Goal: Navigation & Orientation: Find specific page/section

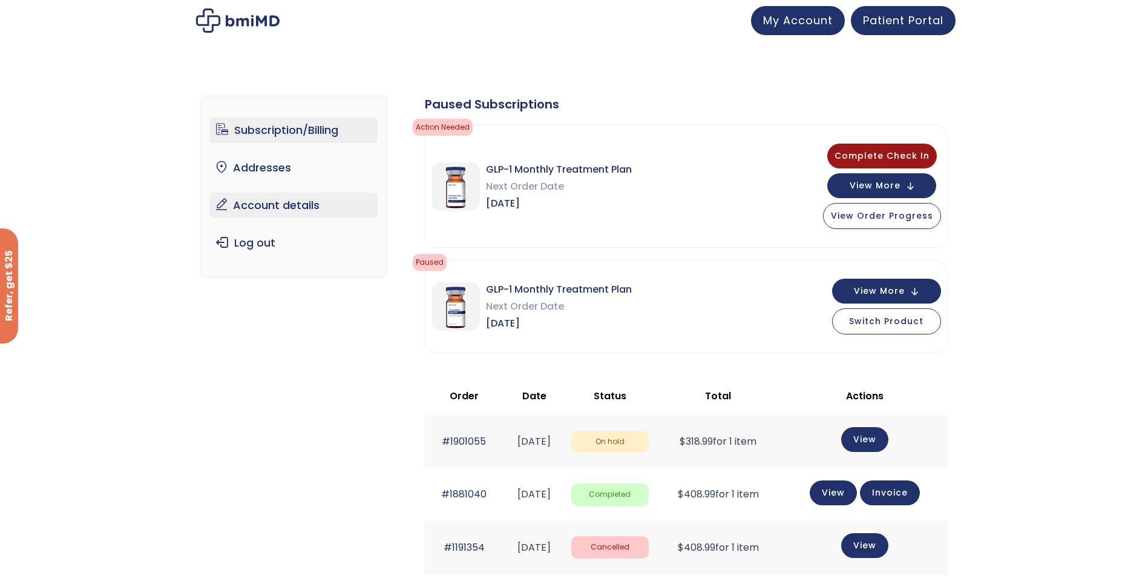
click at [266, 199] on link "Account details" at bounding box center [294, 205] width 168 height 25
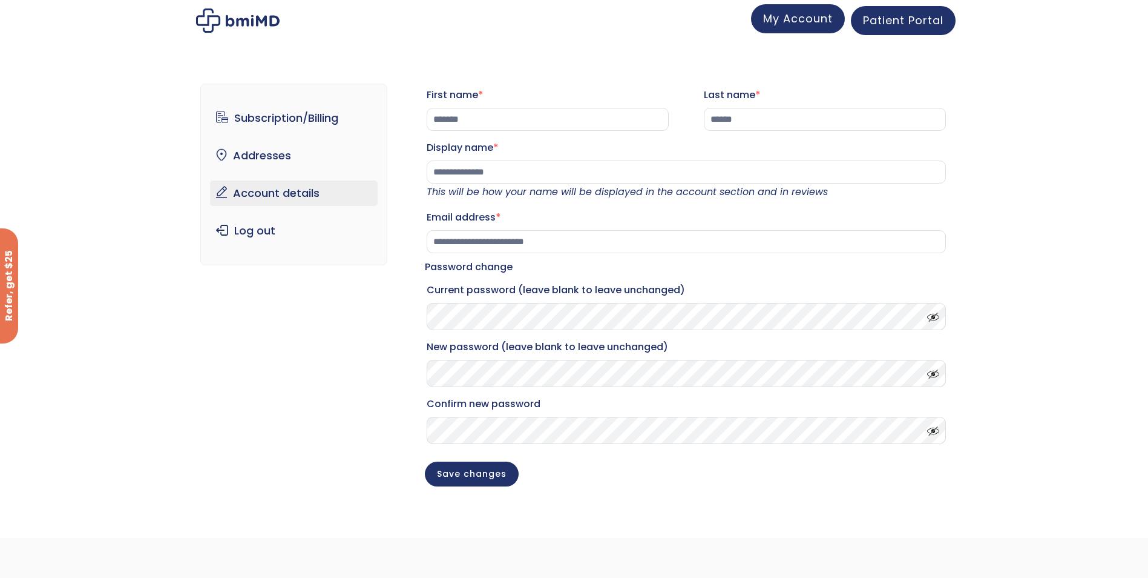
click at [800, 19] on span "My Account" at bounding box center [798, 18] width 70 height 15
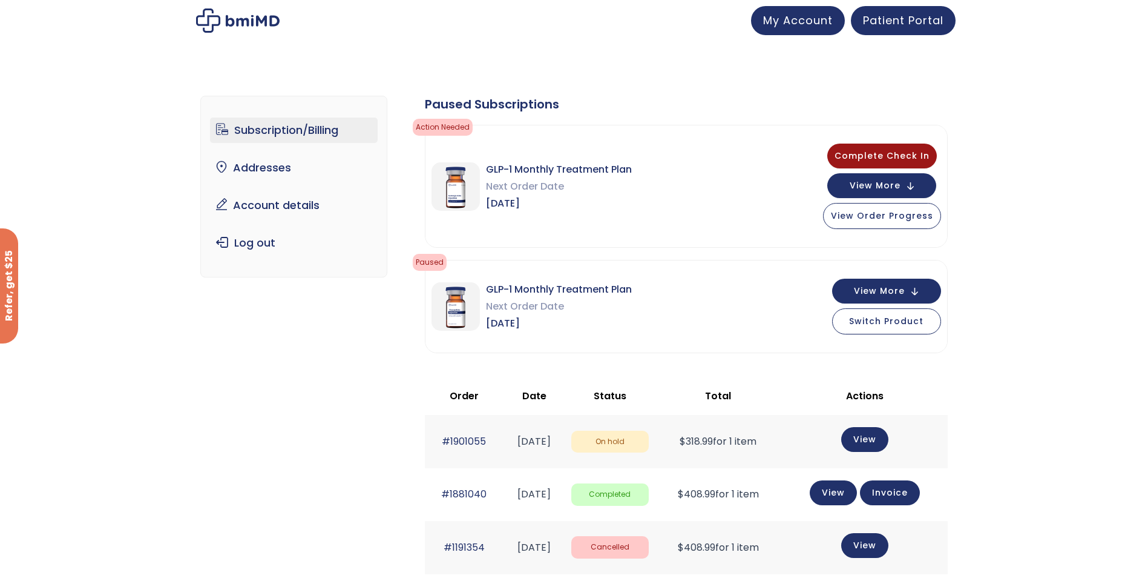
click at [292, 131] on link "Subscription/Billing" at bounding box center [294, 129] width 168 height 25
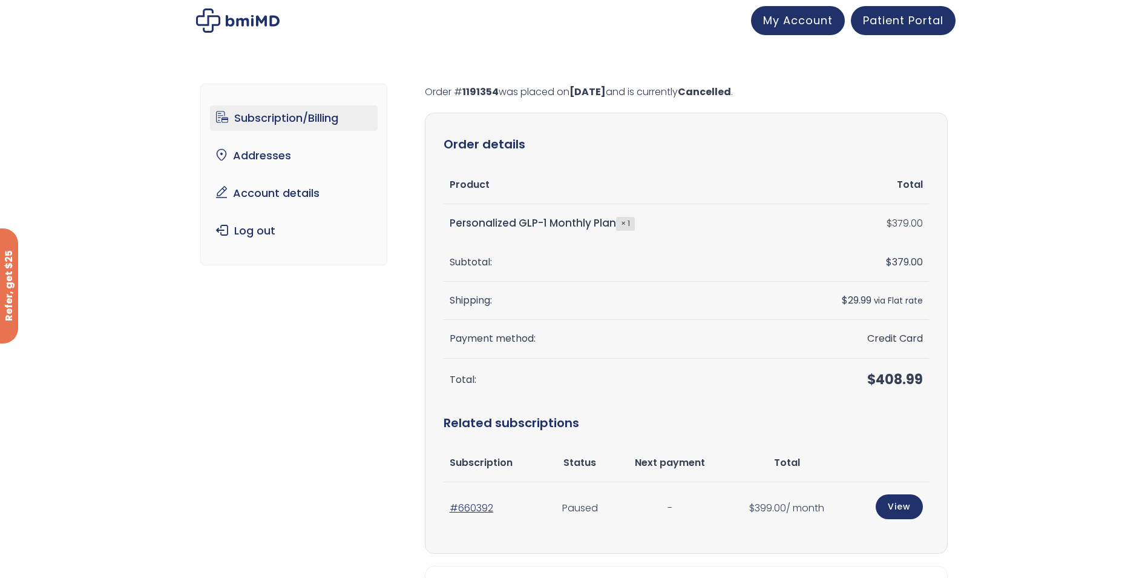
click at [289, 119] on link "Subscription/Billing" at bounding box center [294, 117] width 168 height 25
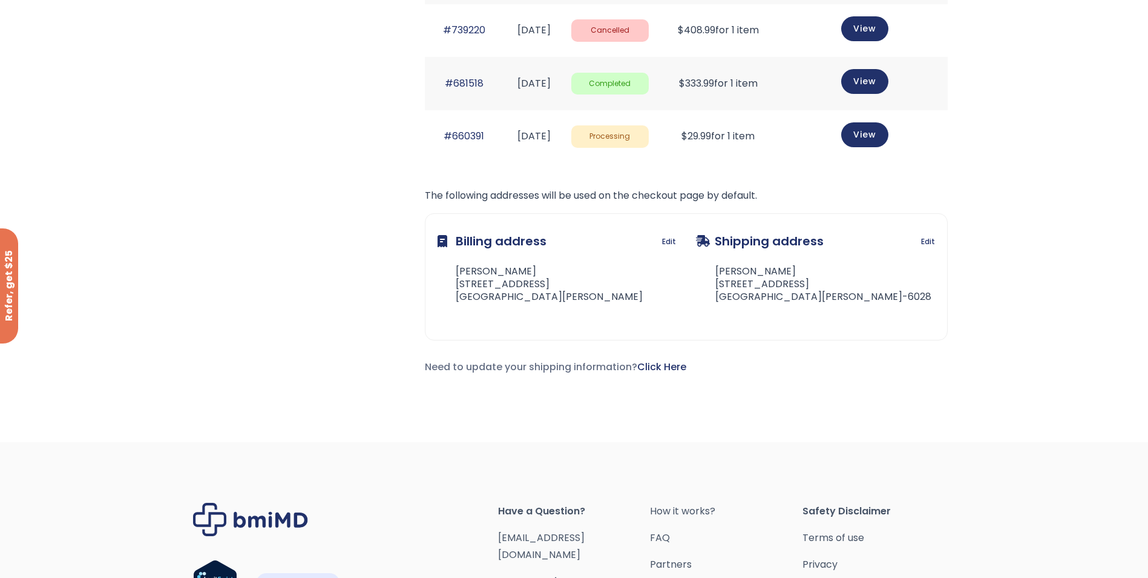
scroll to position [1041, 0]
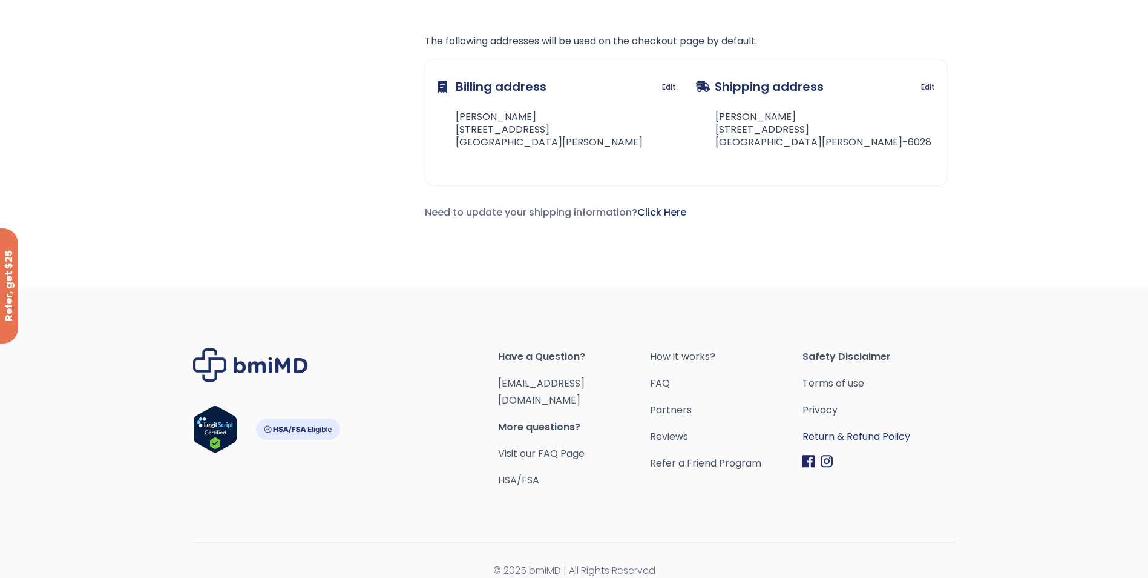
click at [859, 436] on link "Return & Refund Policy" at bounding box center [879, 436] width 153 height 17
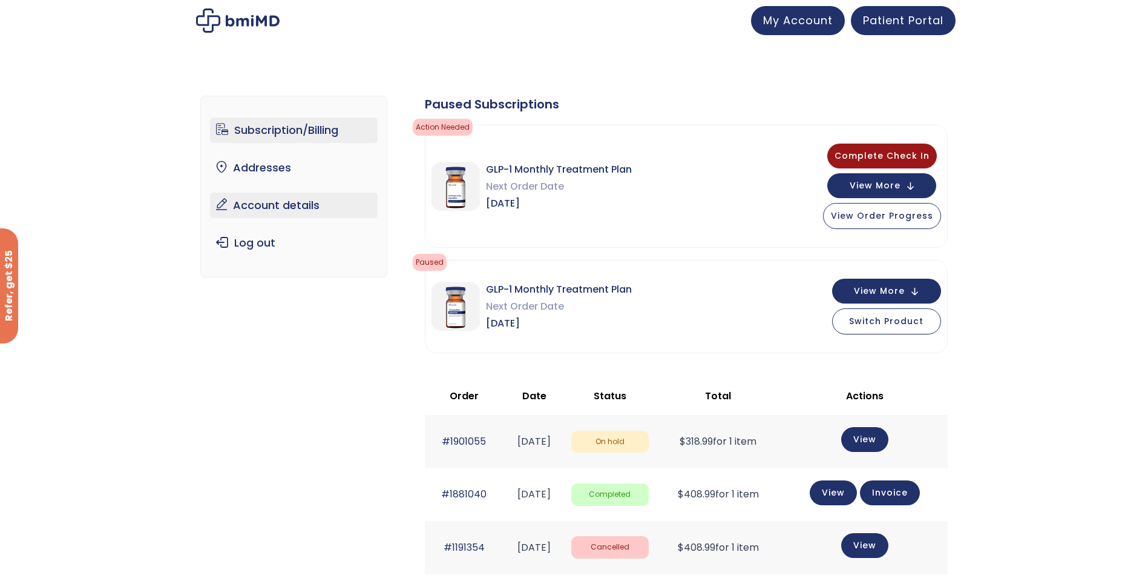
click at [253, 201] on link "Account details" at bounding box center [294, 205] width 168 height 25
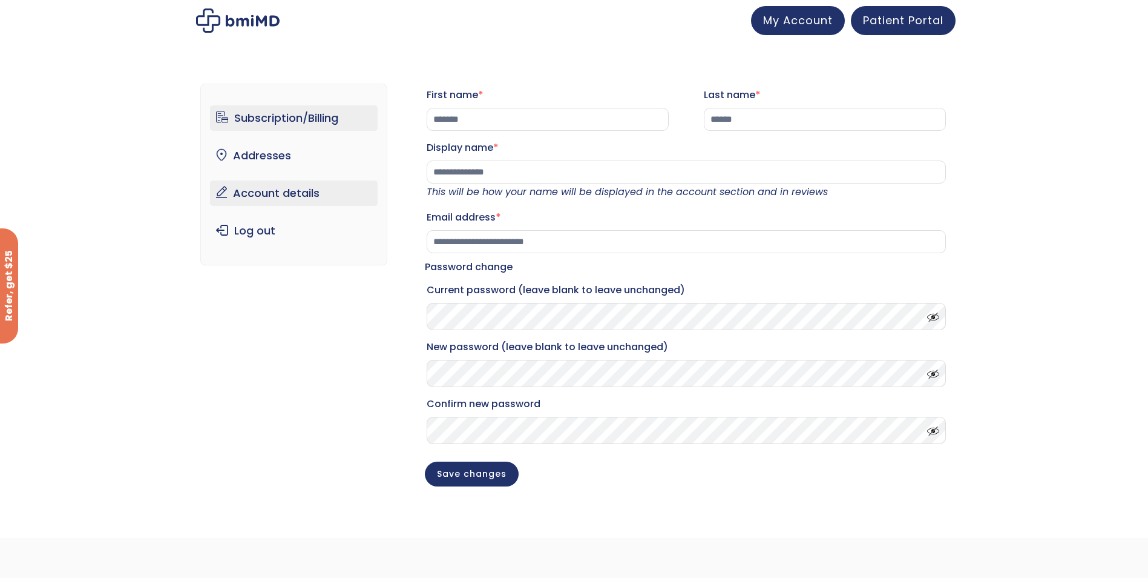
click at [274, 122] on link "Subscription/Billing" at bounding box center [294, 117] width 168 height 25
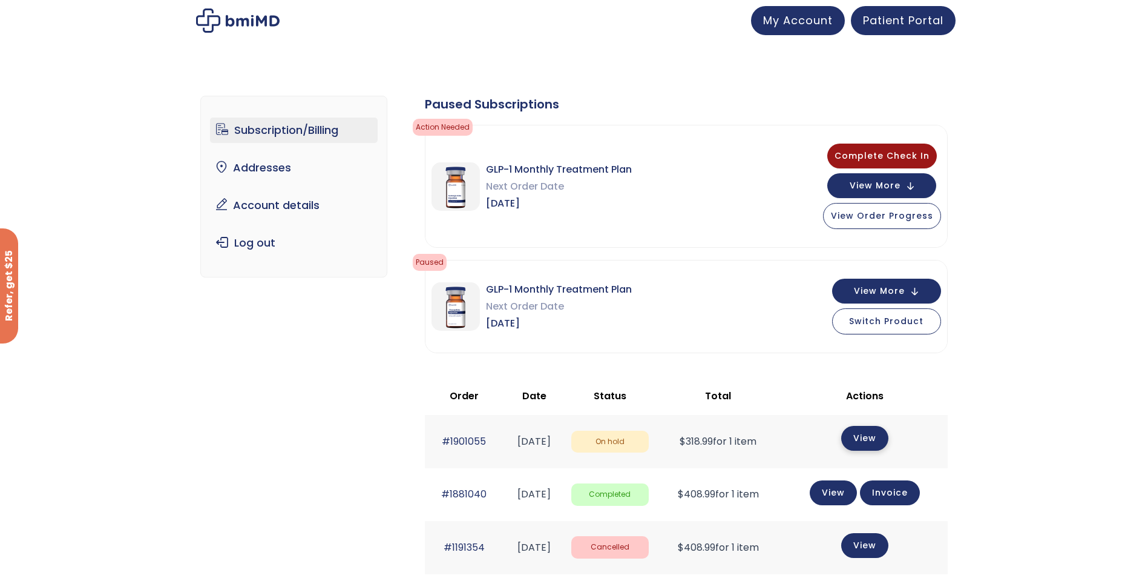
click at [881, 441] on link "View" at bounding box center [864, 438] width 47 height 25
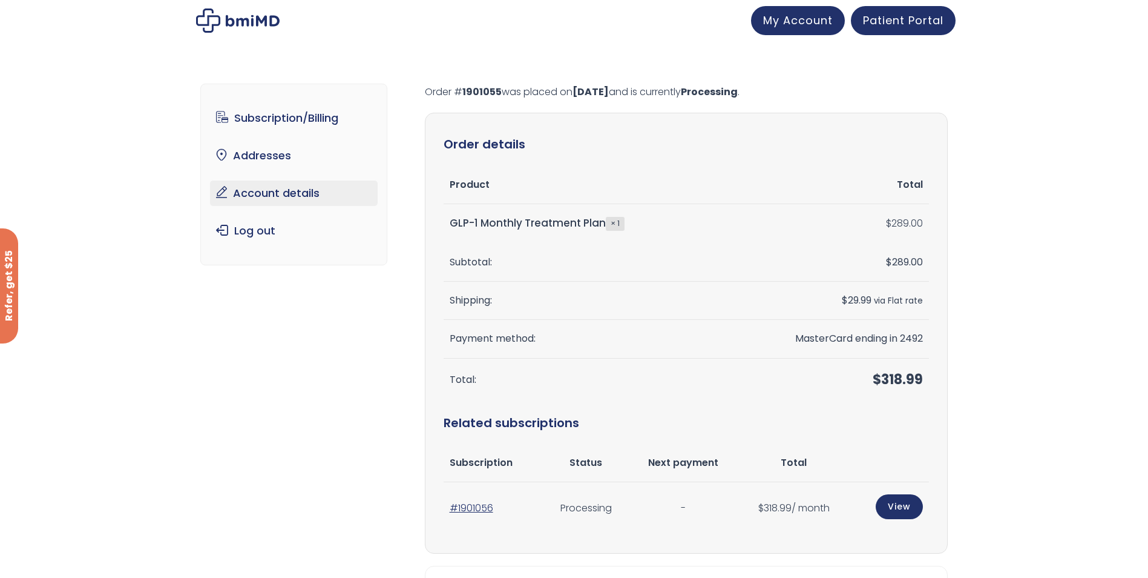
click at [271, 197] on link "Account details" at bounding box center [294, 192] width 168 height 25
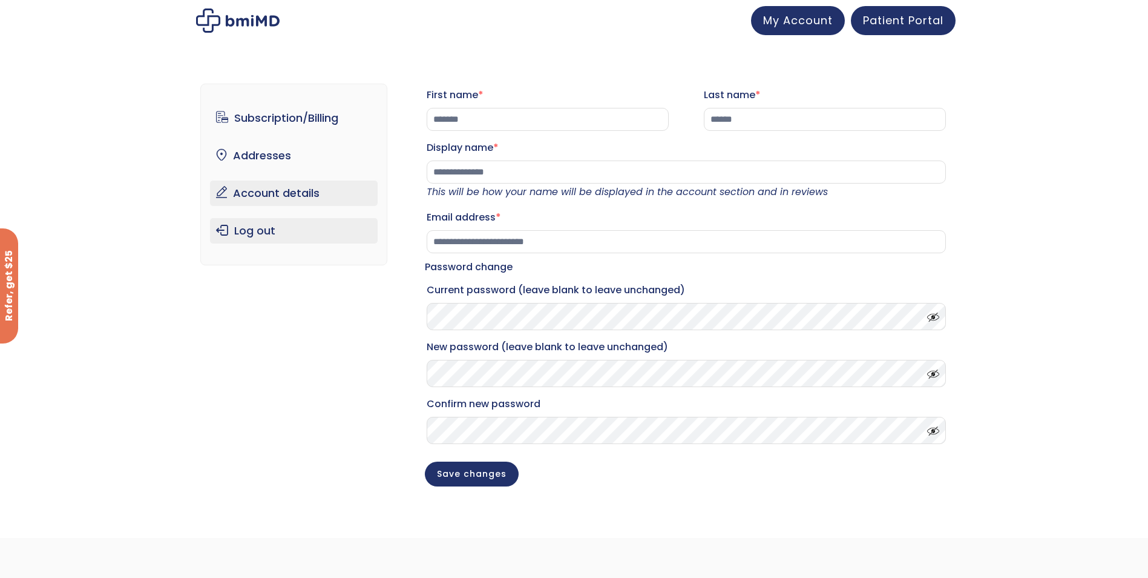
click at [280, 240] on link "Log out" at bounding box center [294, 230] width 168 height 25
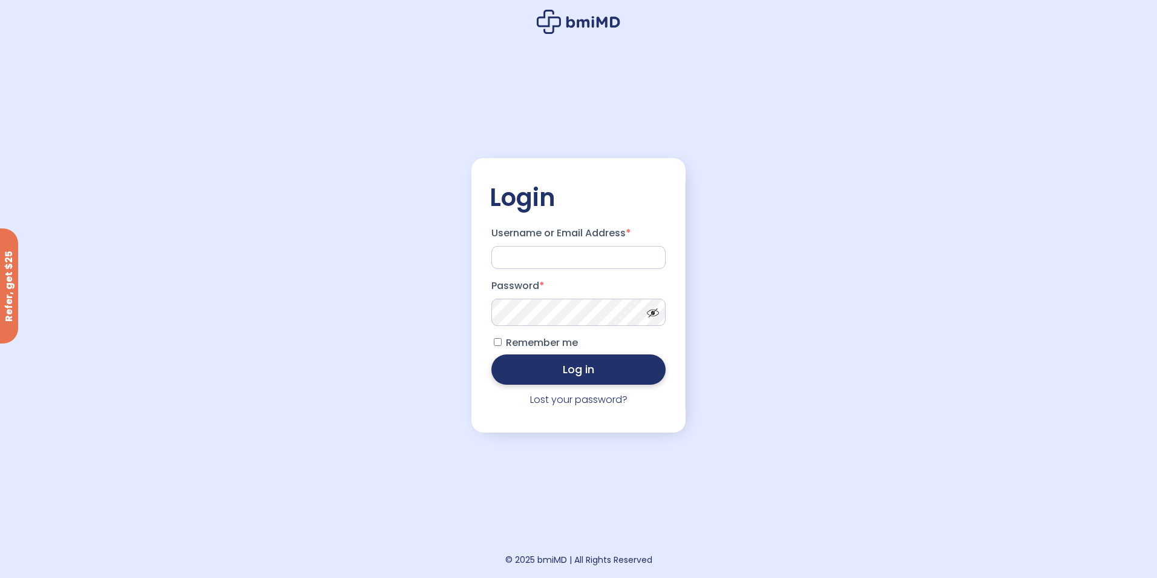
type input "**********"
click at [576, 374] on button "Log in" at bounding box center [579, 369] width 174 height 30
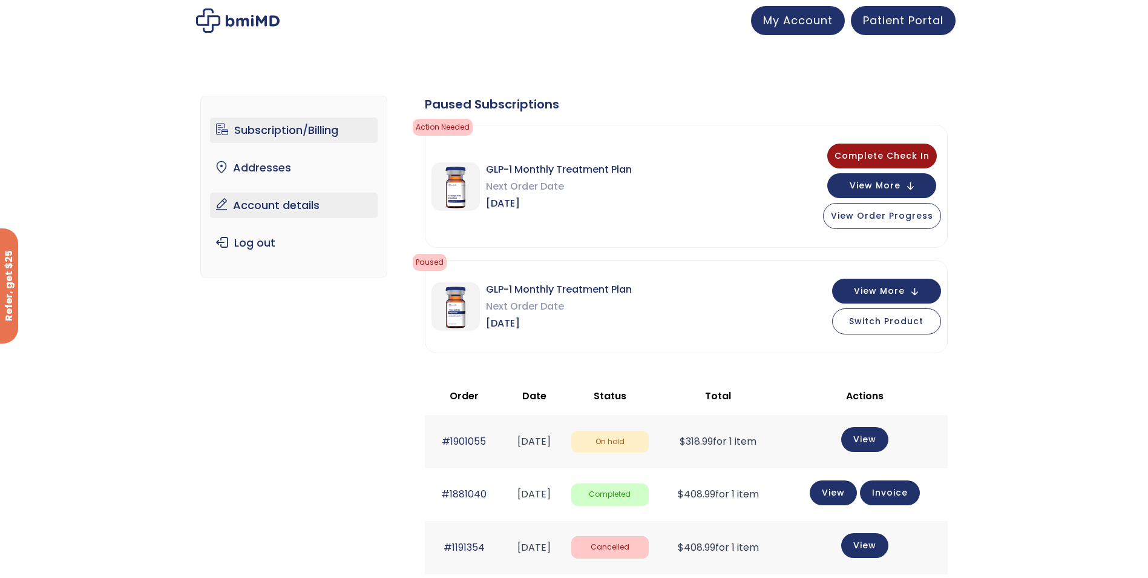
click at [280, 202] on link "Account details" at bounding box center [294, 205] width 168 height 25
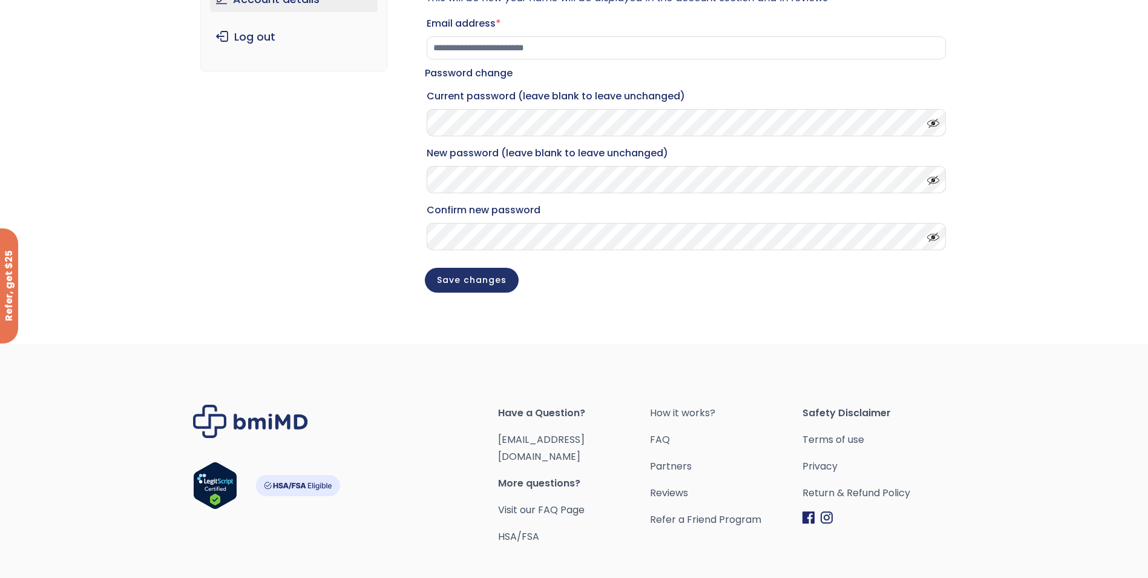
scroll to position [263, 0]
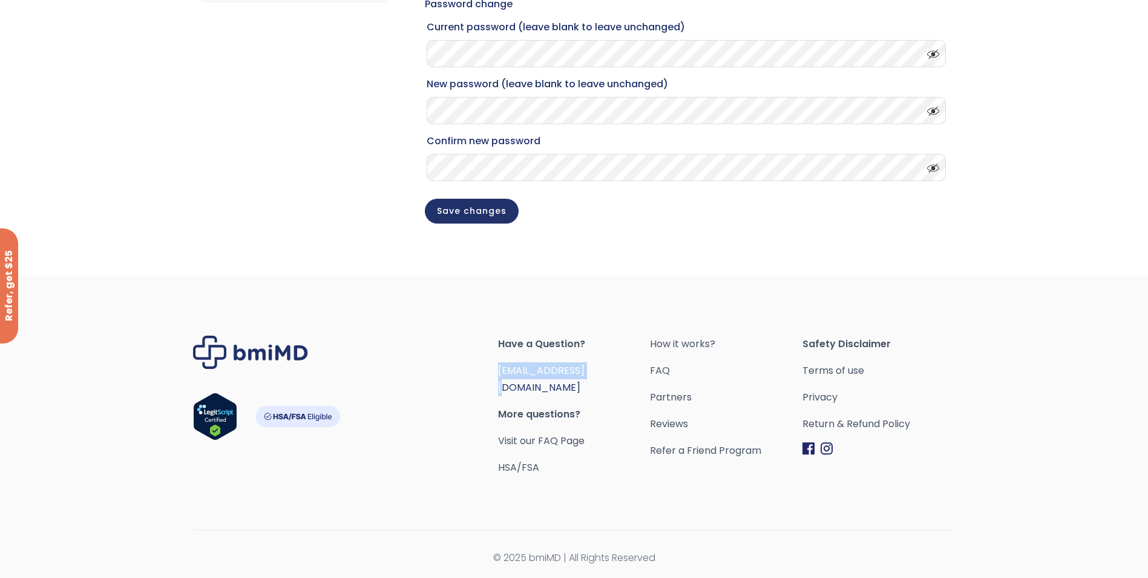
drag, startPoint x: 598, startPoint y: 383, endPoint x: 500, endPoint y: 389, distance: 98.3
click at [500, 389] on span "[EMAIL_ADDRESS][DOMAIN_NAME]" at bounding box center [574, 379] width 153 height 34
copy link "[EMAIL_ADDRESS][DOMAIN_NAME]"
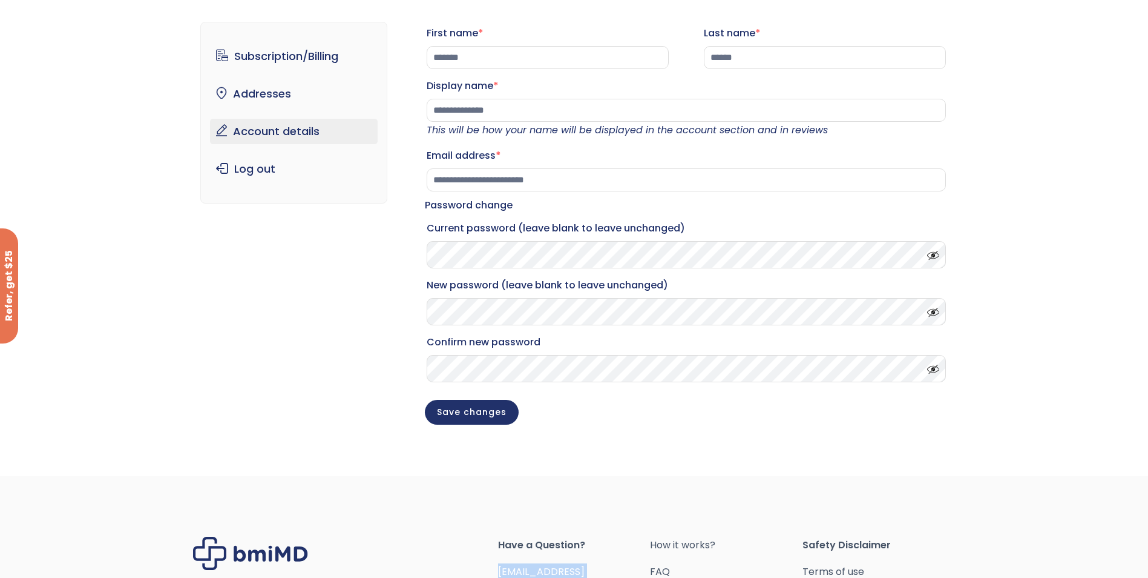
scroll to position [0, 0]
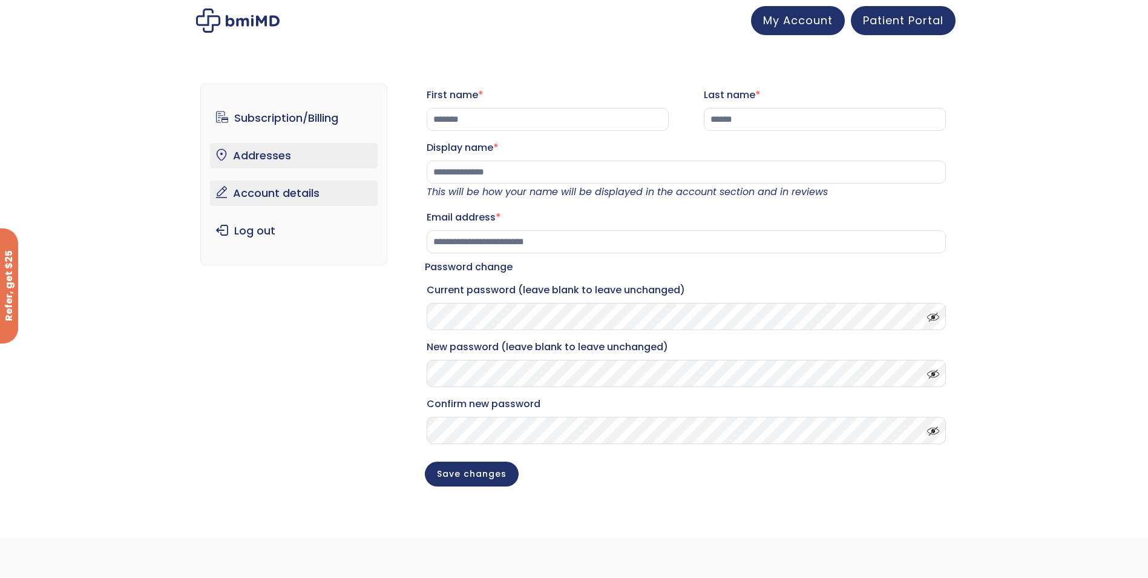
click at [265, 151] on link "Addresses" at bounding box center [294, 155] width 168 height 25
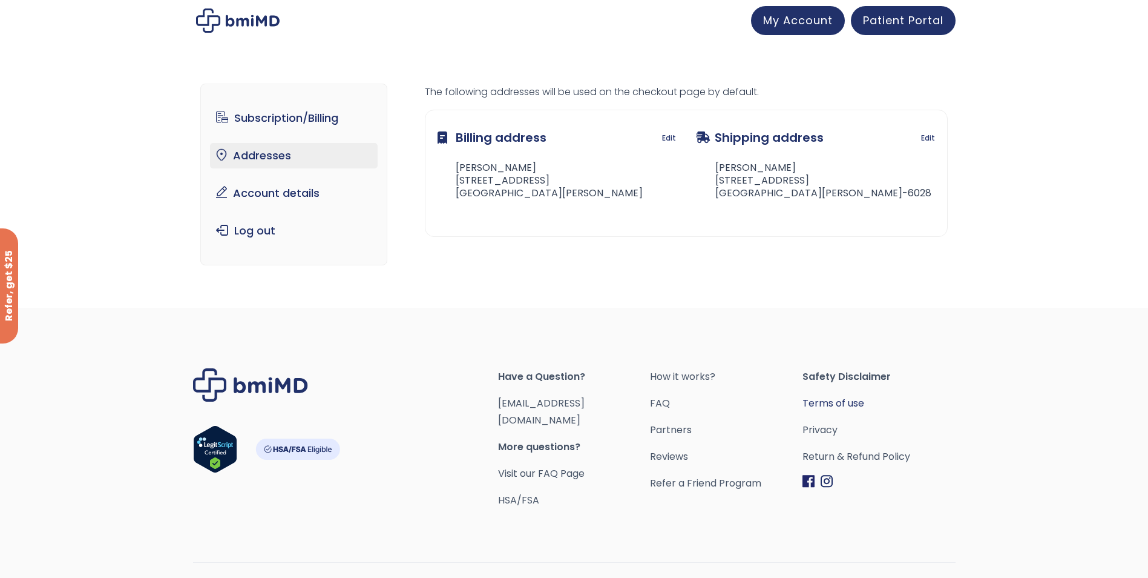
click at [836, 402] on link "Terms of use" at bounding box center [879, 403] width 153 height 17
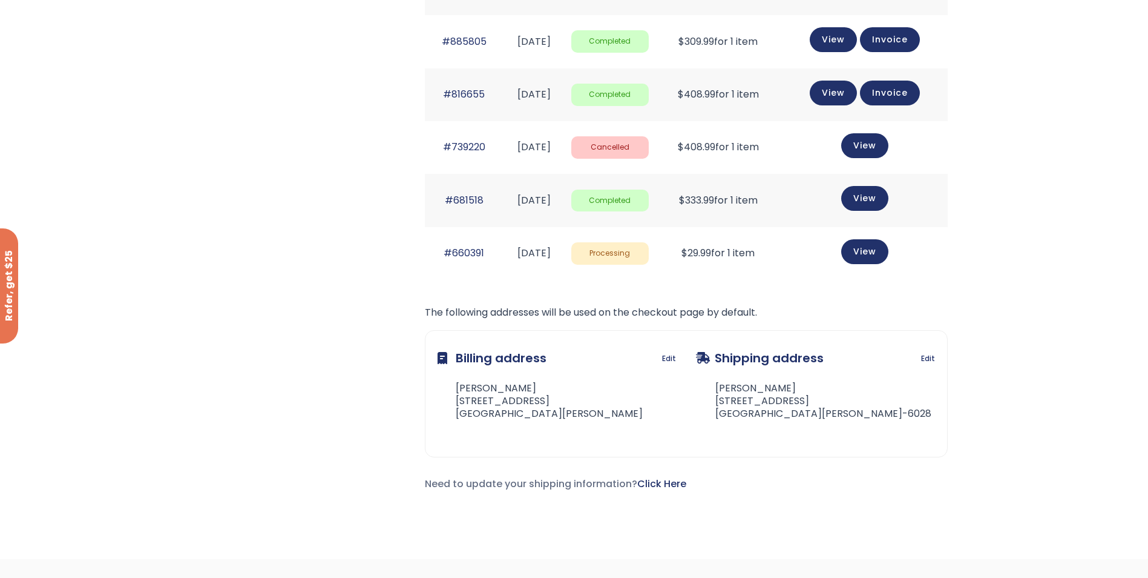
scroll to position [1041, 0]
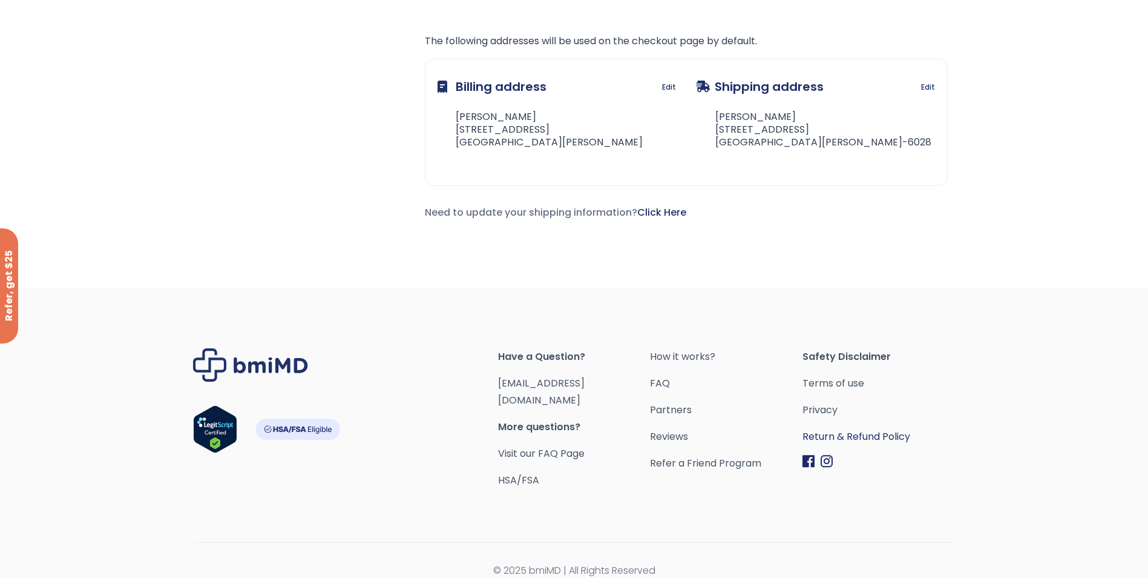
click at [814, 433] on link "Return & Refund Policy" at bounding box center [879, 436] width 153 height 17
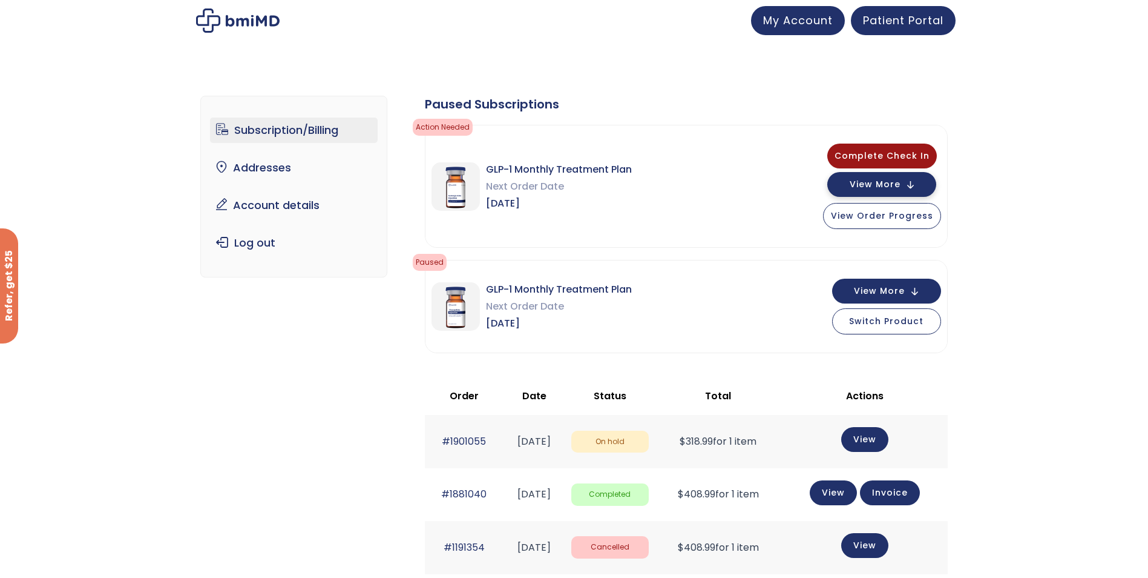
click at [891, 180] on span "View More" at bounding box center [875, 184] width 51 height 8
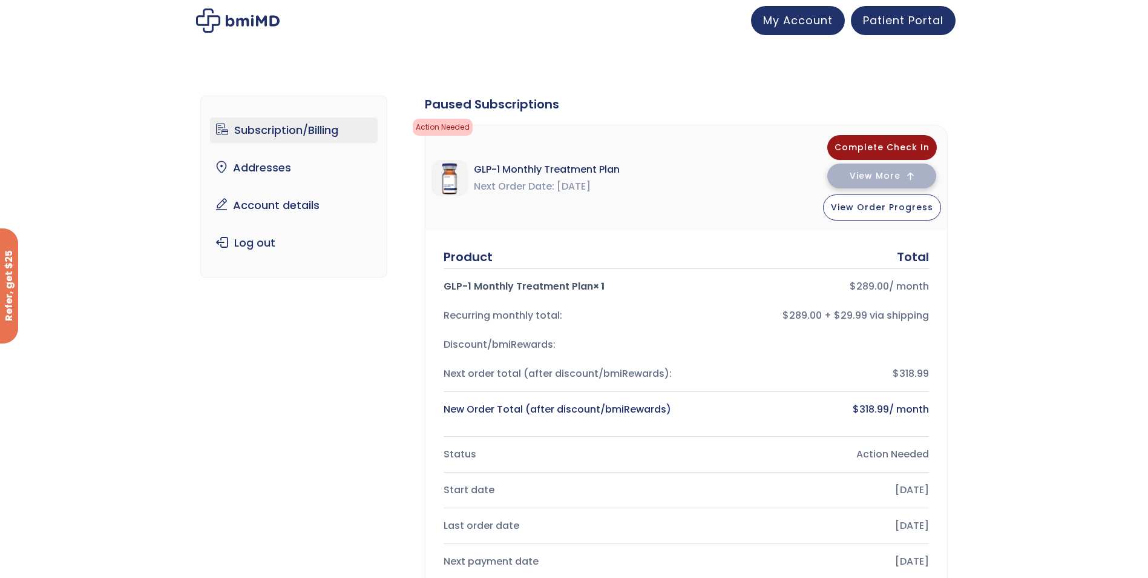
click at [895, 176] on span "View More" at bounding box center [875, 176] width 51 height 8
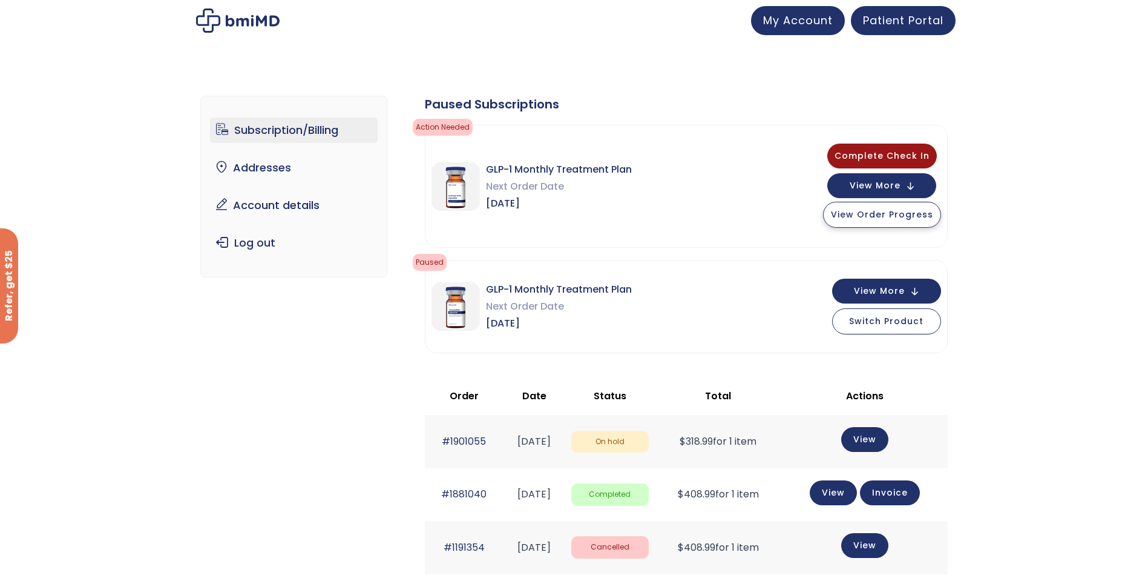
click at [884, 214] on span "View Order Progress" at bounding box center [882, 214] width 102 height 12
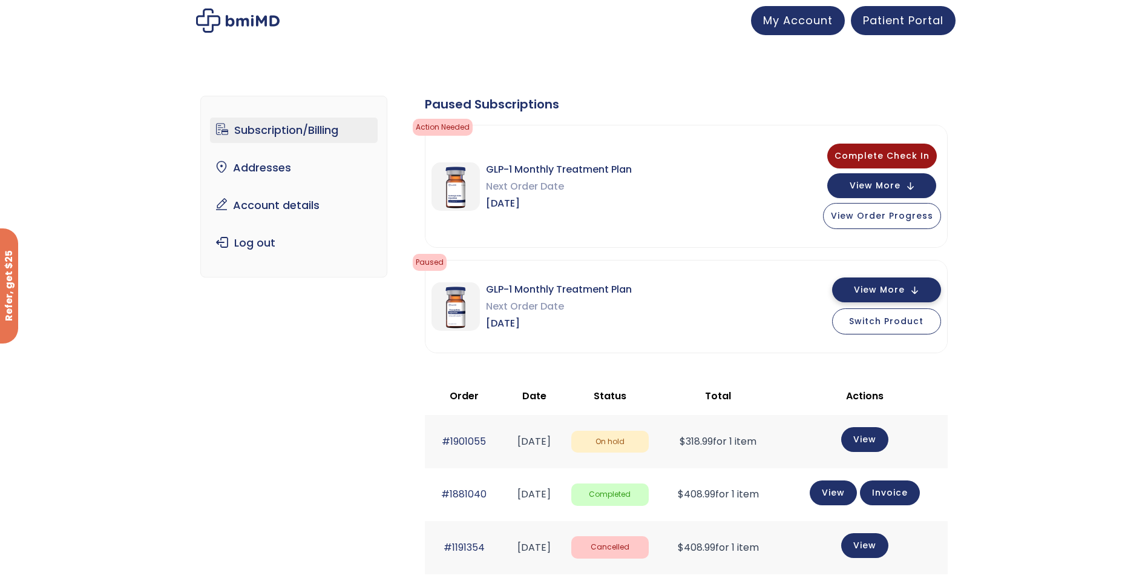
click at [889, 299] on button "View More" at bounding box center [886, 289] width 109 height 25
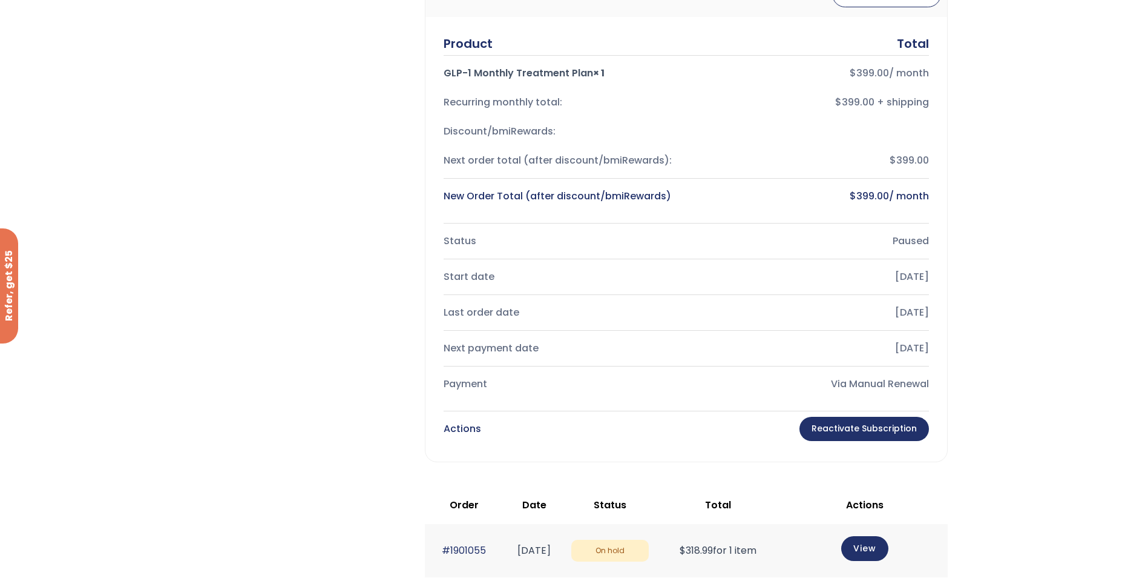
scroll to position [424, 0]
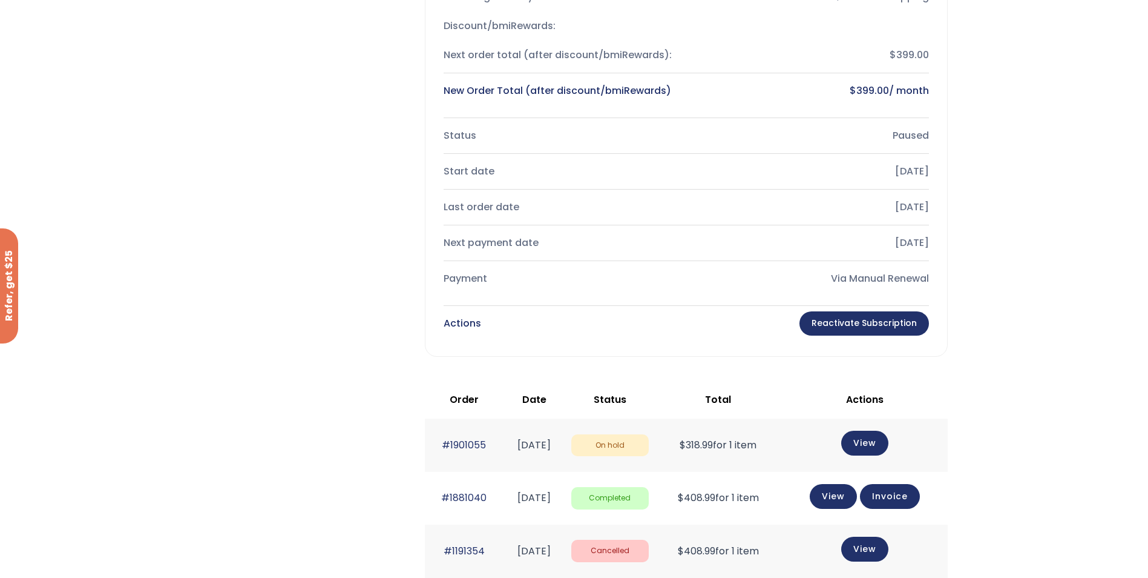
click at [150, 252] on div "Subscription/Billing bmiRewards Addresses Account details Submit a Review Log o…" at bounding box center [574, 478] width 1148 height 1661
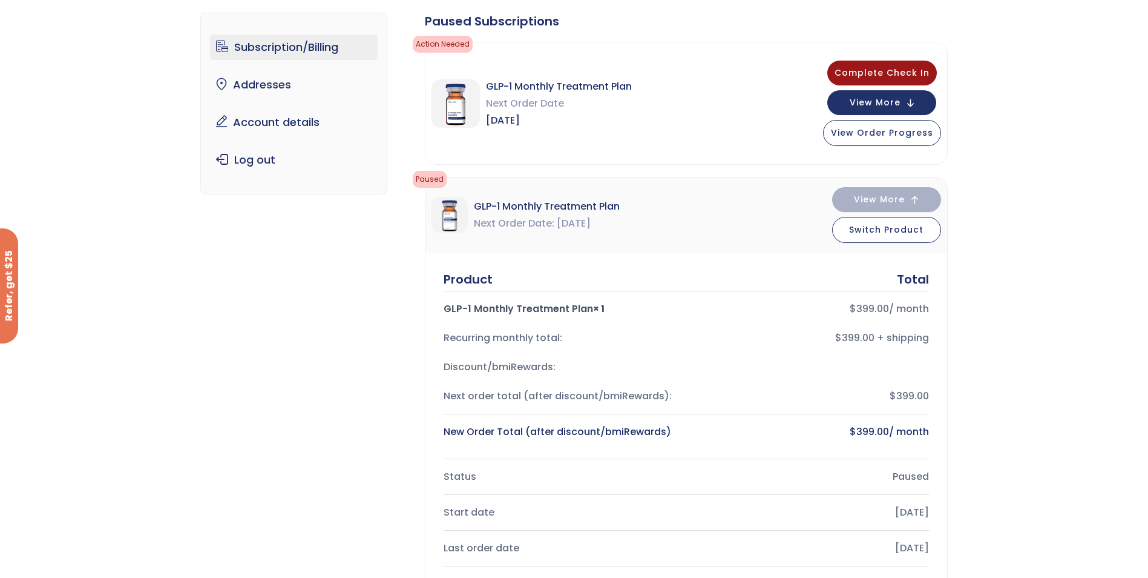
scroll to position [61, 0]
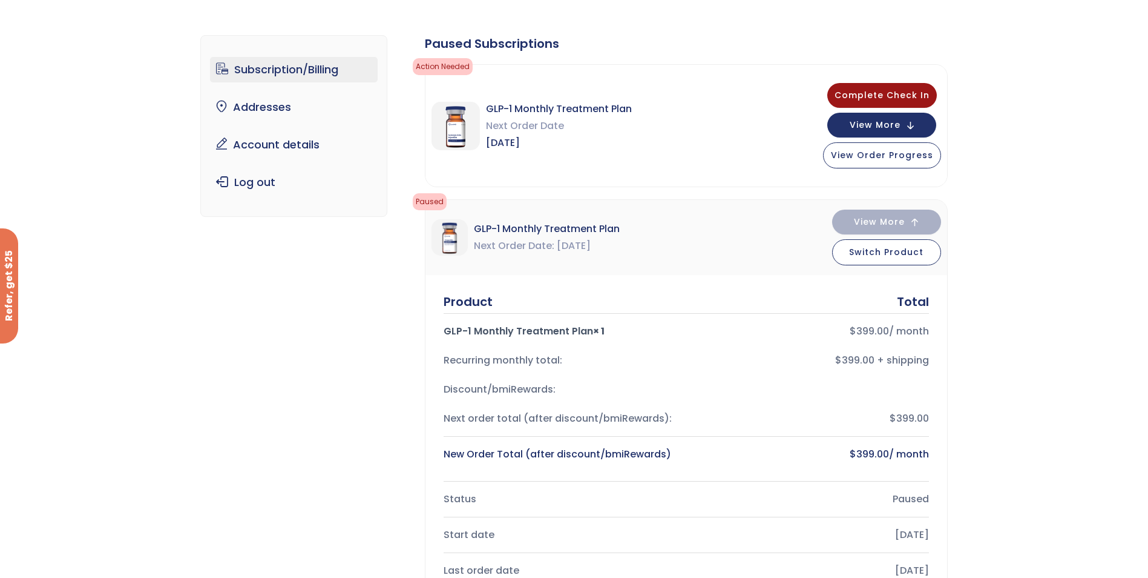
click at [888, 153] on span "View Order Progress" at bounding box center [882, 154] width 102 height 12
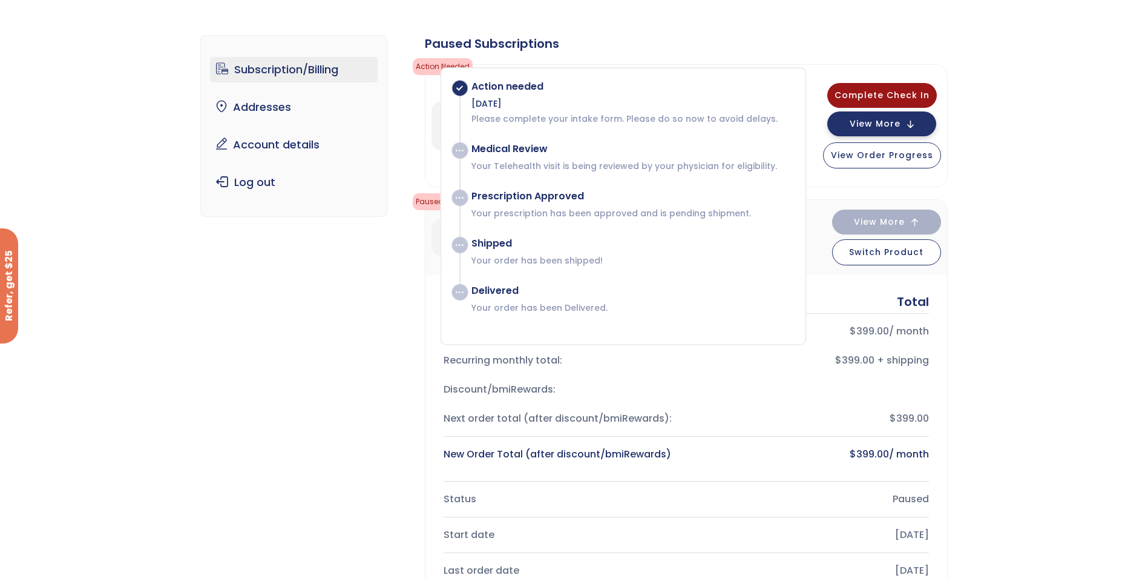
click at [896, 121] on span "View More" at bounding box center [875, 124] width 51 height 8
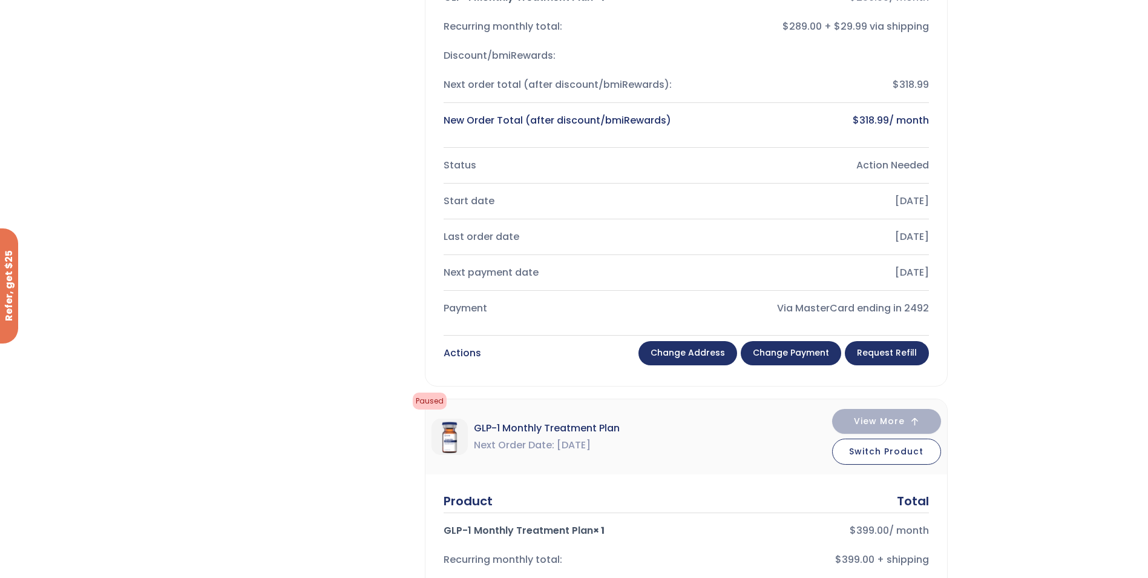
scroll to position [363, 0]
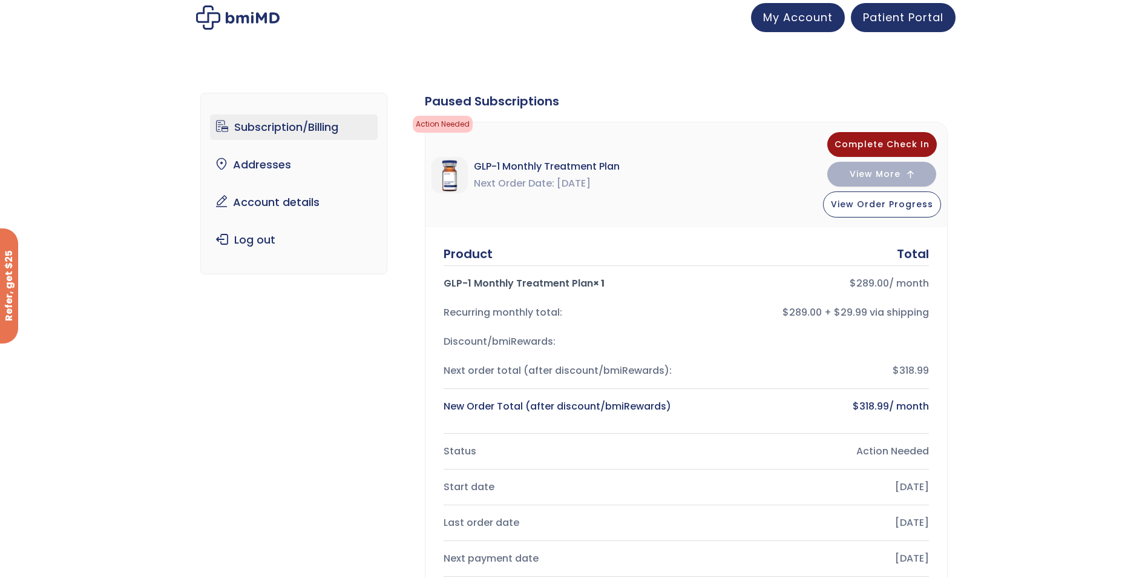
scroll to position [0, 0]
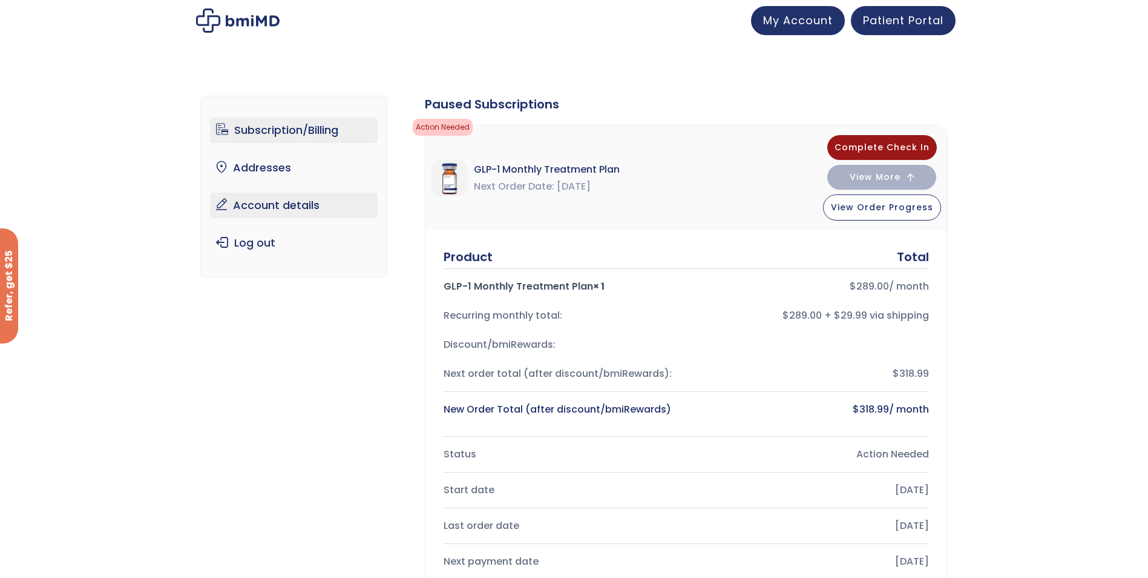
click at [266, 203] on link "Account details" at bounding box center [294, 205] width 168 height 25
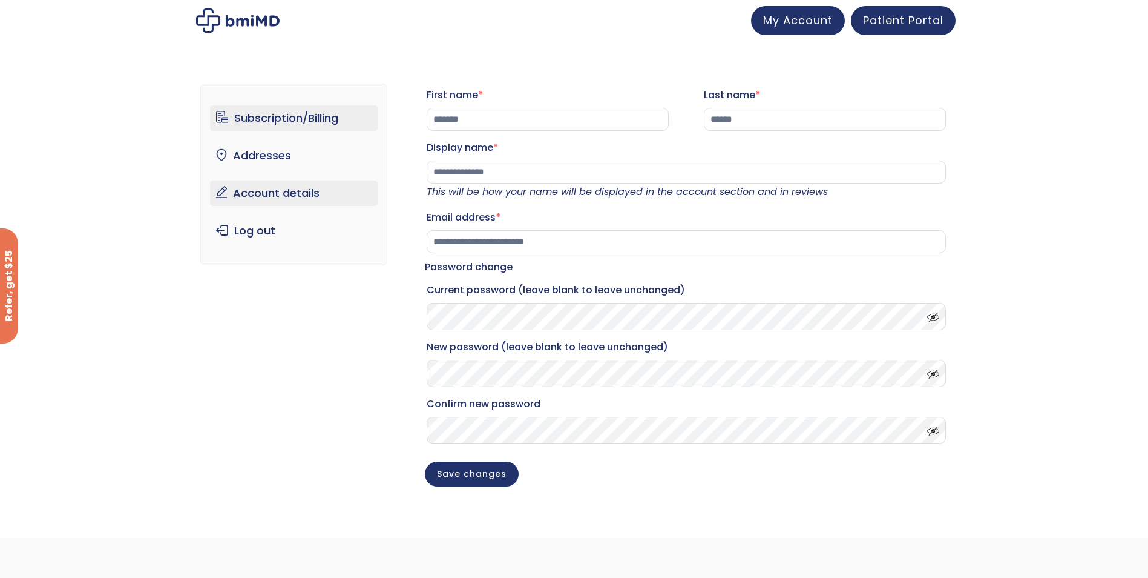
click at [265, 121] on link "Subscription/Billing" at bounding box center [294, 117] width 168 height 25
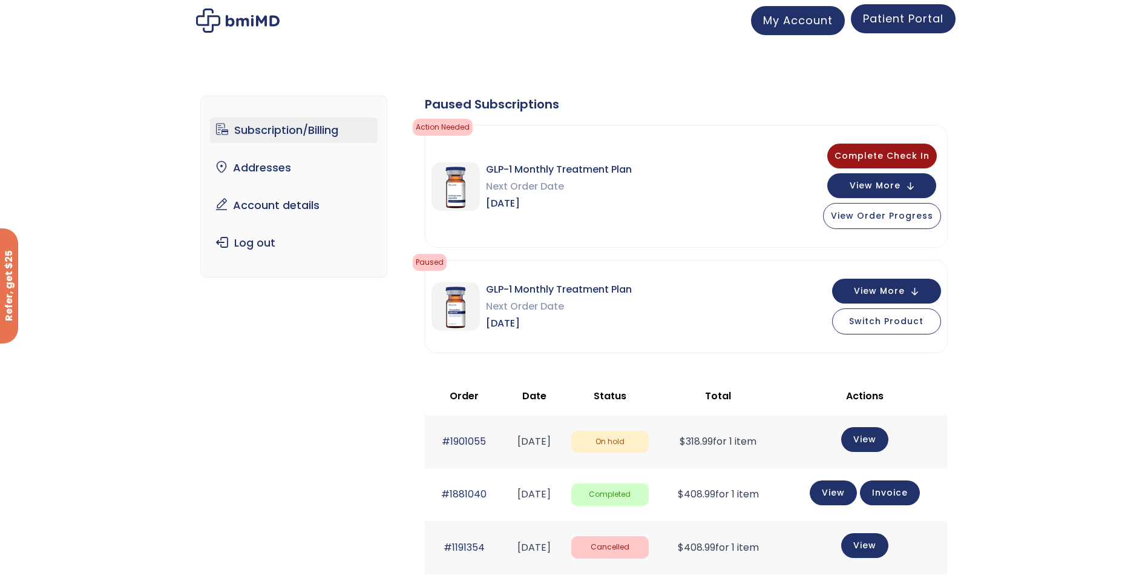
click at [917, 20] on span "Patient Portal" at bounding box center [903, 18] width 81 height 15
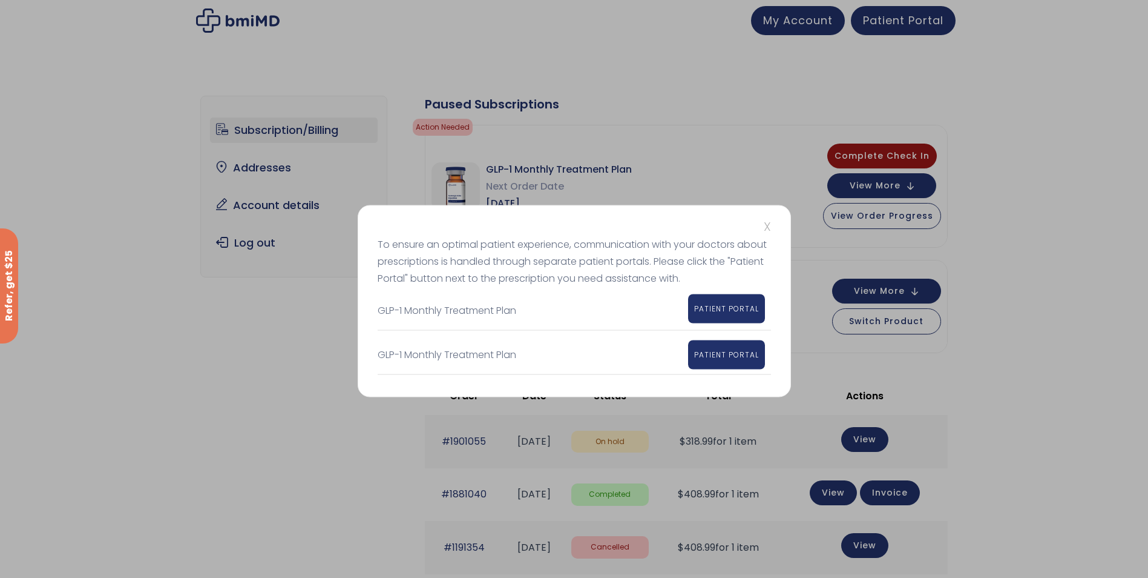
click at [716, 304] on span "PATIENT PORTAL" at bounding box center [726, 308] width 65 height 10
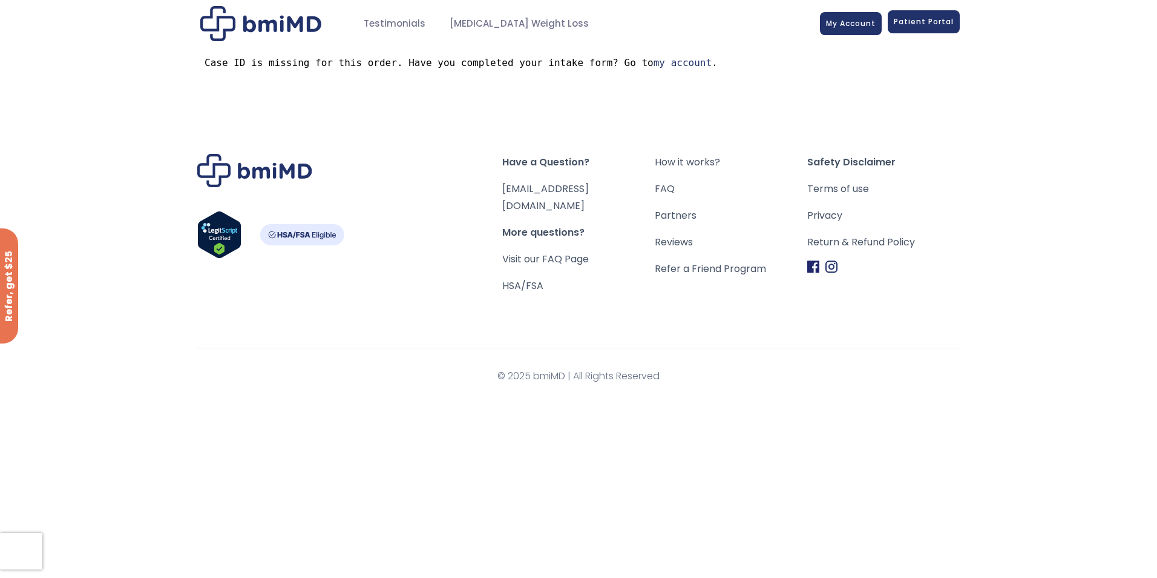
click at [909, 22] on span "Patient Portal" at bounding box center [924, 21] width 60 height 10
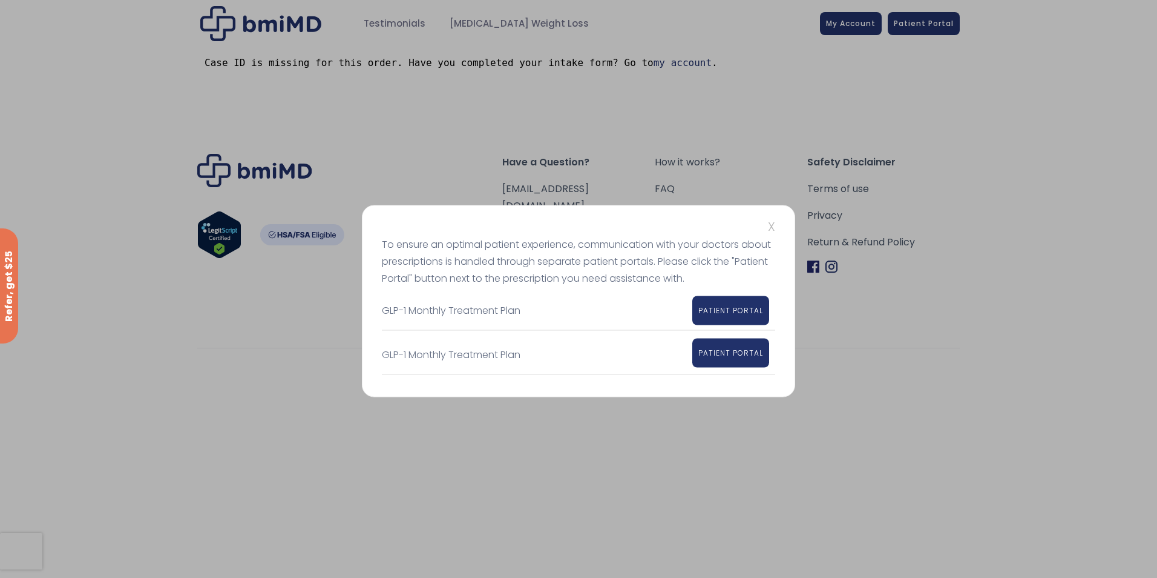
click at [713, 356] on span "PATIENT PORTAL" at bounding box center [731, 352] width 65 height 10
